Goal: Task Accomplishment & Management: Complete application form

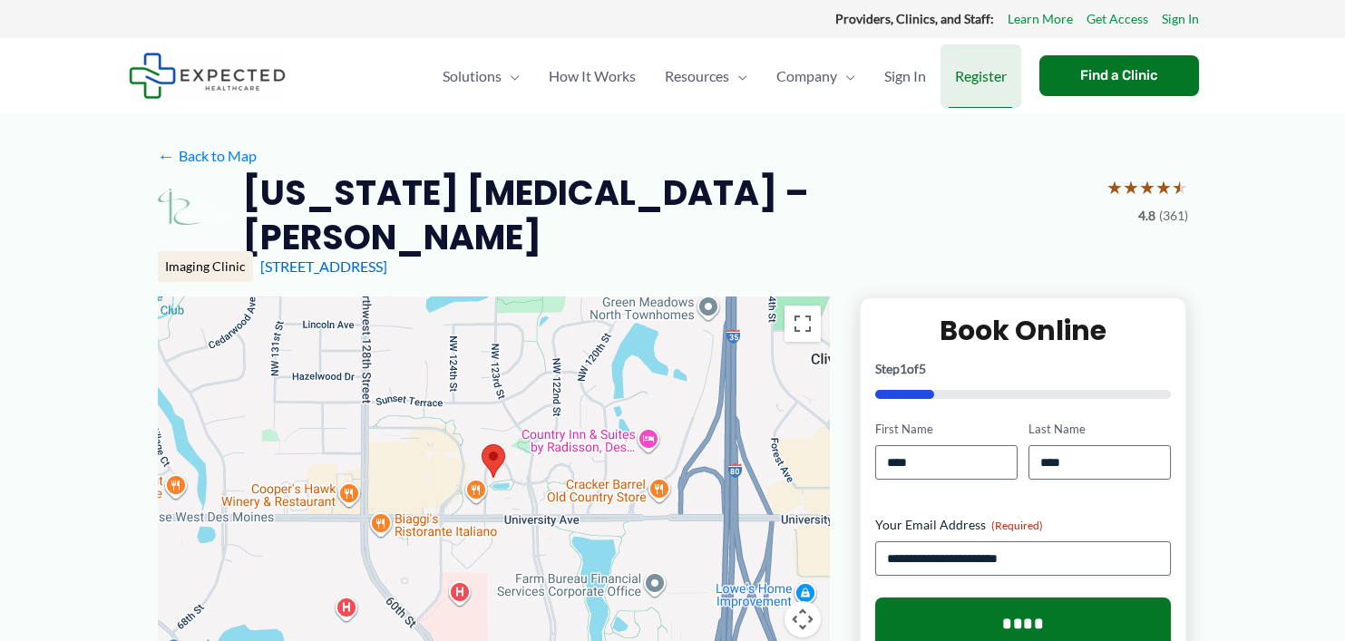
click at [963, 77] on span "Register" at bounding box center [981, 76] width 52 height 64
